Goal: Communication & Community: Ask a question

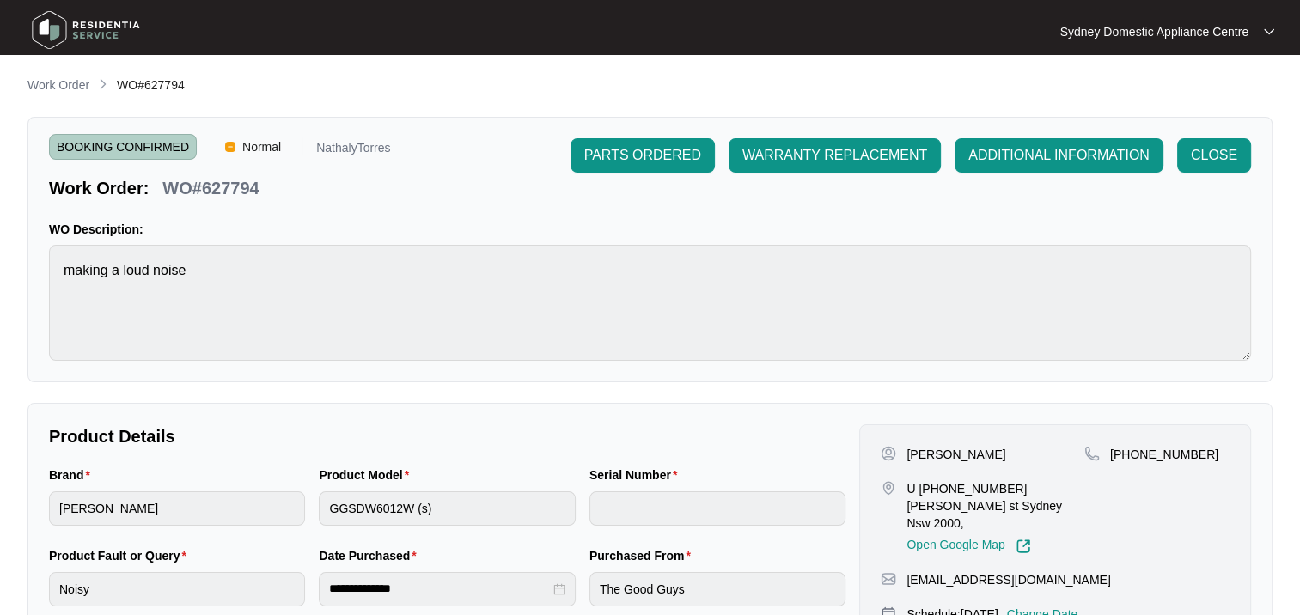
click at [43, 86] on p "Work Order" at bounding box center [58, 84] width 62 height 17
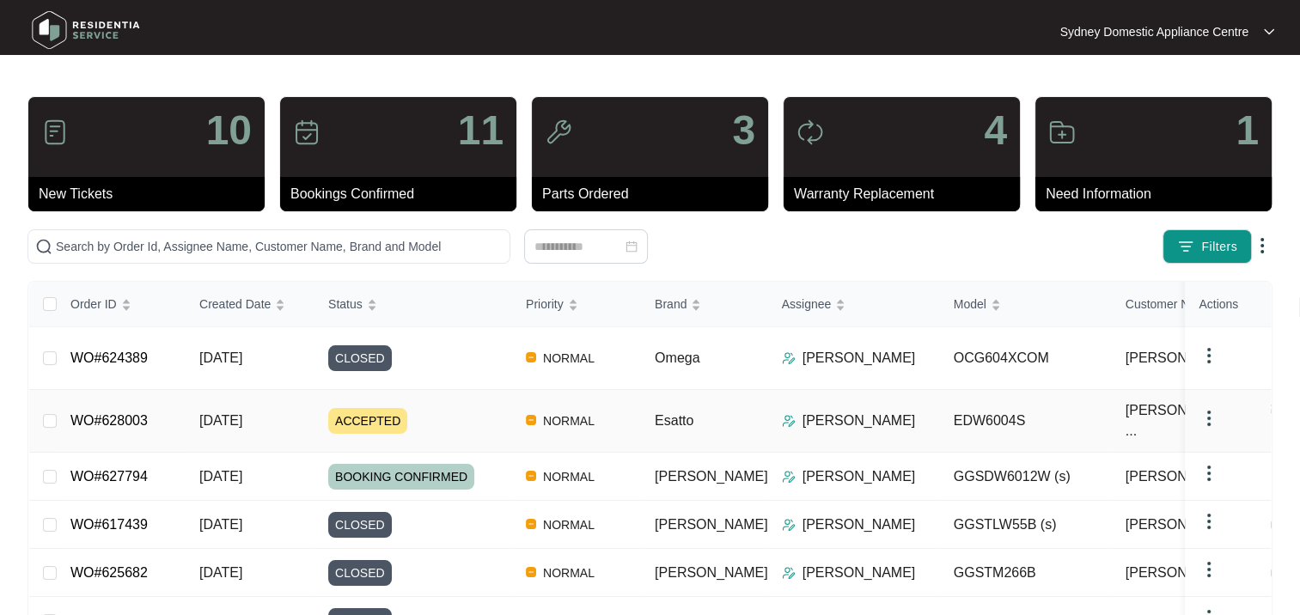
click at [442, 412] on div "ACCEPTED" at bounding box center [420, 421] width 184 height 26
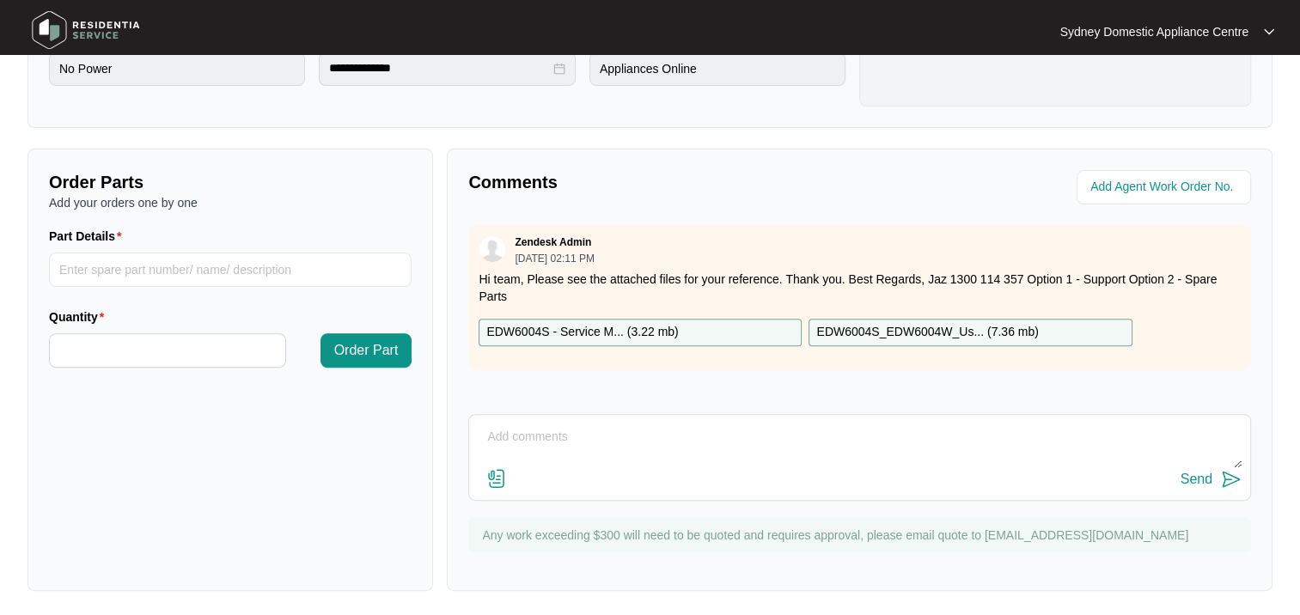
scroll to position [522, 0]
click at [564, 428] on textarea at bounding box center [860, 444] width 764 height 45
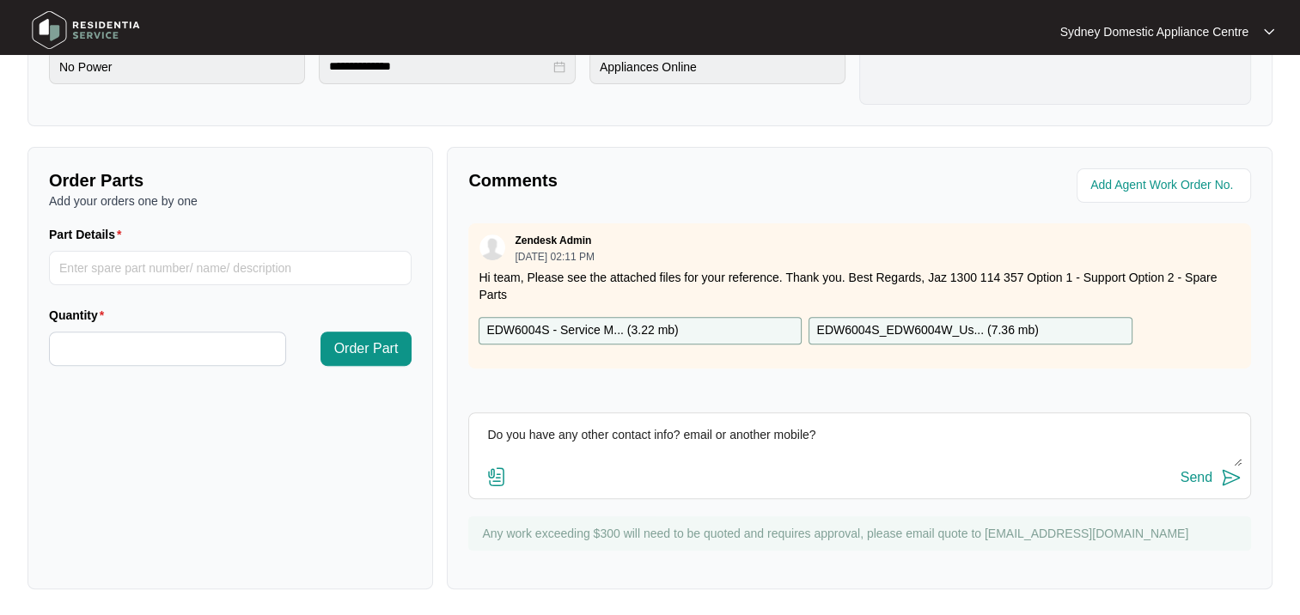
type textarea "Do you have any other contact info? email or another mobile?"
click at [1192, 472] on div "Send" at bounding box center [1197, 477] width 32 height 15
